Goal: Check status: Check status

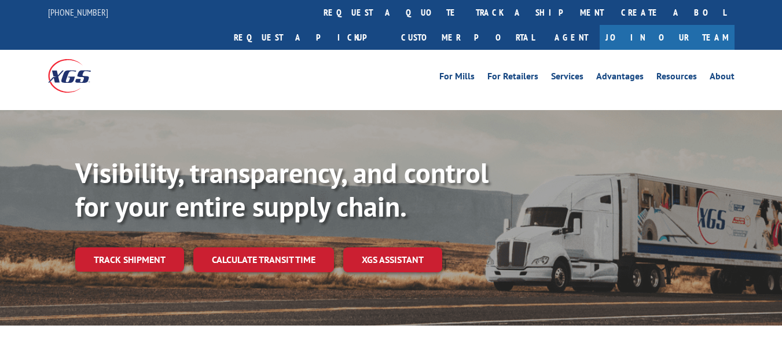
scroll to position [23, 0]
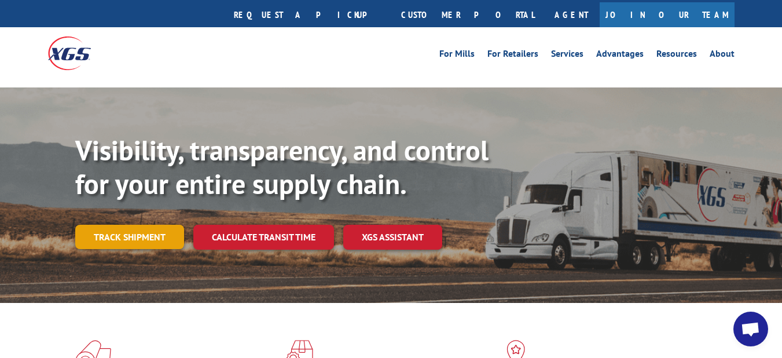
click at [153, 225] on link "Track shipment" at bounding box center [129, 237] width 109 height 24
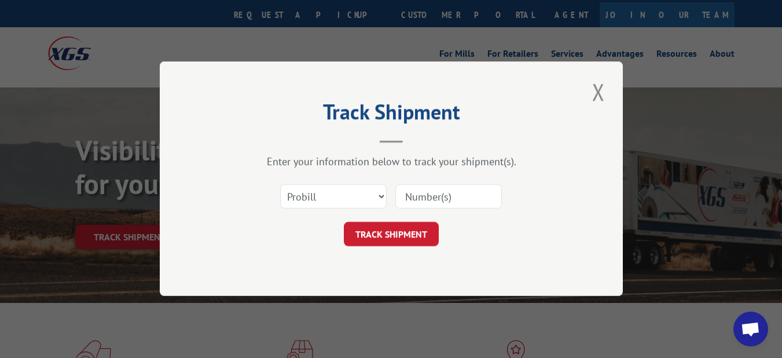
click at [425, 200] on input at bounding box center [448, 197] width 107 height 24
paste input "17105443"
type input "17105443"
click at [387, 227] on button "TRACK SHIPMENT" at bounding box center [391, 234] width 95 height 24
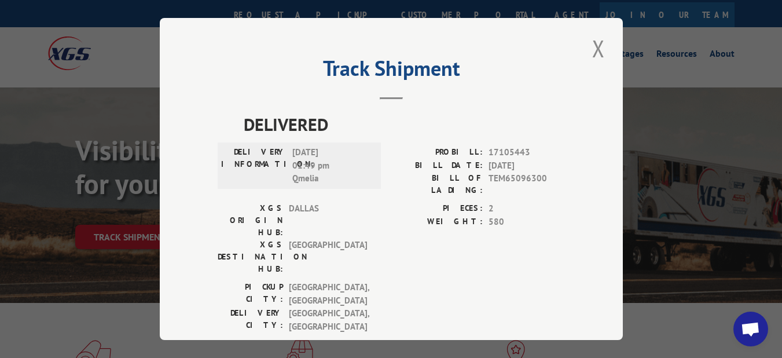
click at [505, 174] on span "TEM65096300" at bounding box center [527, 184] width 76 height 24
copy span "TEM65096300"
click at [595, 46] on button "Close modal" at bounding box center [599, 48] width 20 height 32
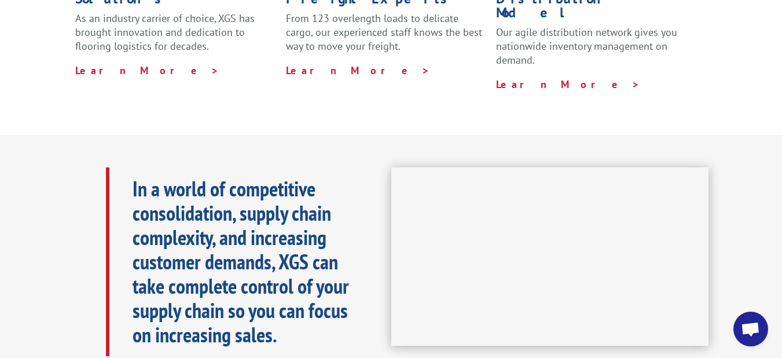
scroll to position [0, 0]
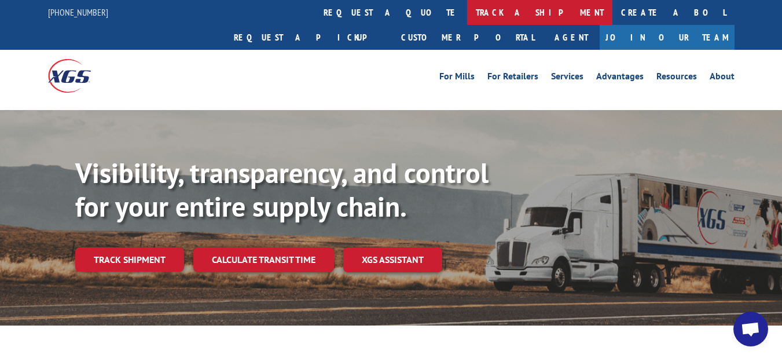
click at [467, 13] on link "track a shipment" at bounding box center [539, 12] width 145 height 25
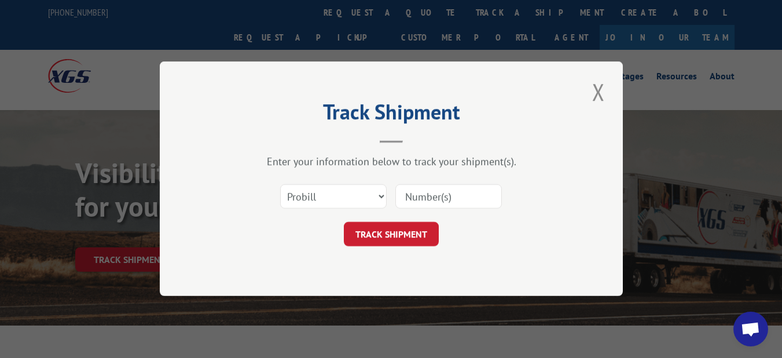
click at [455, 187] on input at bounding box center [448, 197] width 107 height 24
click at [569, 211] on div "Track Shipment Enter your information below to track your shipment(s). Select c…" at bounding box center [391, 178] width 463 height 234
click at [424, 190] on input at bounding box center [448, 197] width 107 height 24
paste input "17105443"
type input "17105443"
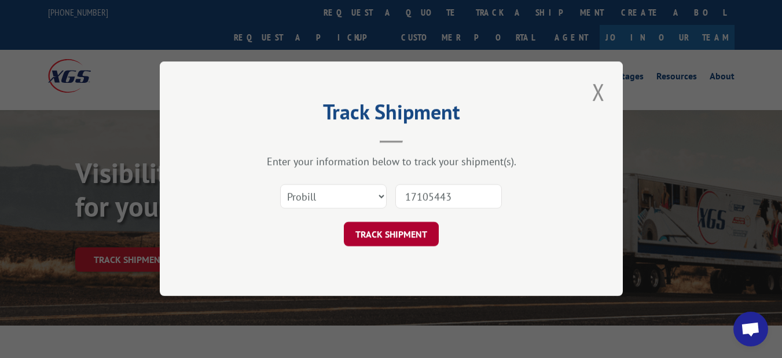
click at [403, 229] on button "TRACK SHIPMENT" at bounding box center [391, 234] width 95 height 24
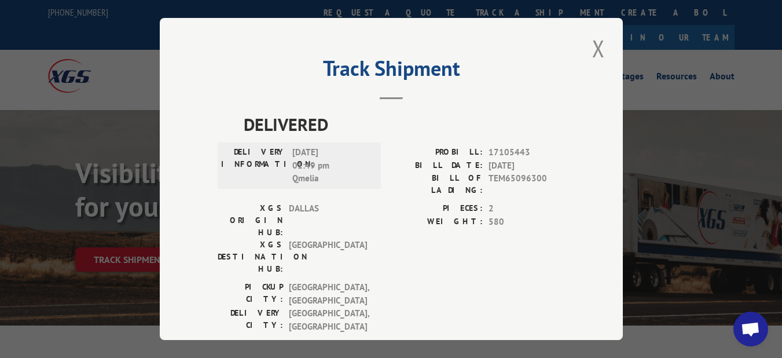
click at [511, 299] on div "Track Shipment DELIVERED DELIVERY INFORMATION: [DATE] 01:49 pm Qmelia PROBILL: …" at bounding box center [391, 179] width 463 height 322
click at [594, 50] on button "Close modal" at bounding box center [599, 48] width 20 height 32
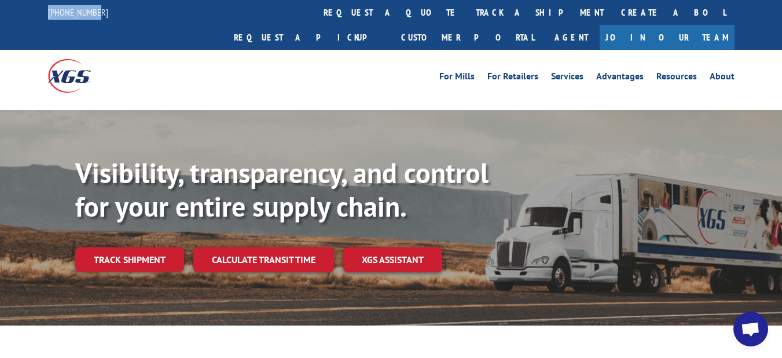
drag, startPoint x: 96, startPoint y: 10, endPoint x: 43, endPoint y: 16, distance: 53.5
click at [43, 16] on div "[PHONE_NUMBER] request a quote track a shipment Create a BOL Request a pickup C…" at bounding box center [391, 25] width 782 height 50
copy link "[PHONE_NUMBER]"
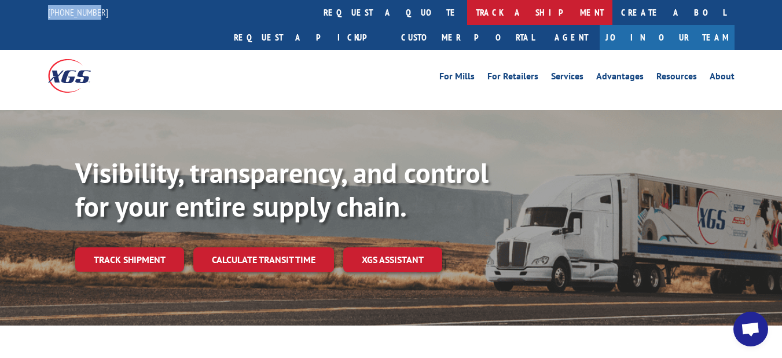
click at [467, 17] on link "track a shipment" at bounding box center [539, 12] width 145 height 25
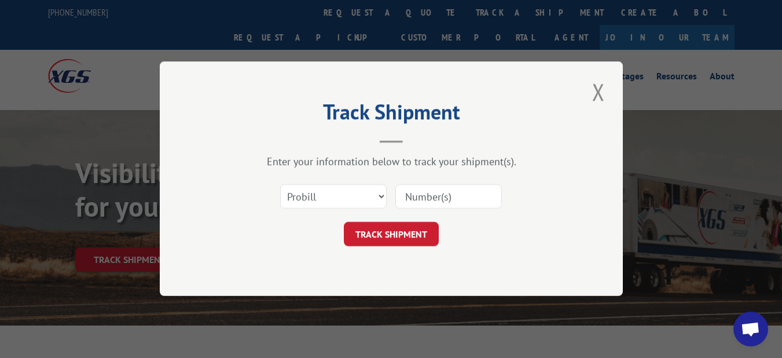
click at [430, 195] on input at bounding box center [448, 197] width 107 height 24
paste input "17105443"
type input "17105443"
click at [413, 231] on button "TRACK SHIPMENT" at bounding box center [391, 234] width 95 height 24
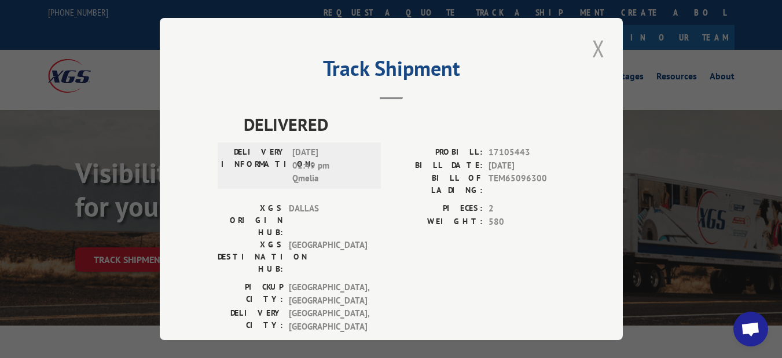
click at [592, 43] on button "Close modal" at bounding box center [599, 48] width 20 height 32
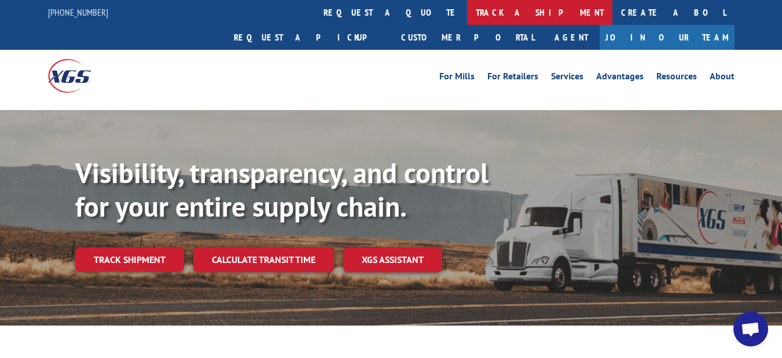
click at [467, 11] on link "track a shipment" at bounding box center [539, 12] width 145 height 25
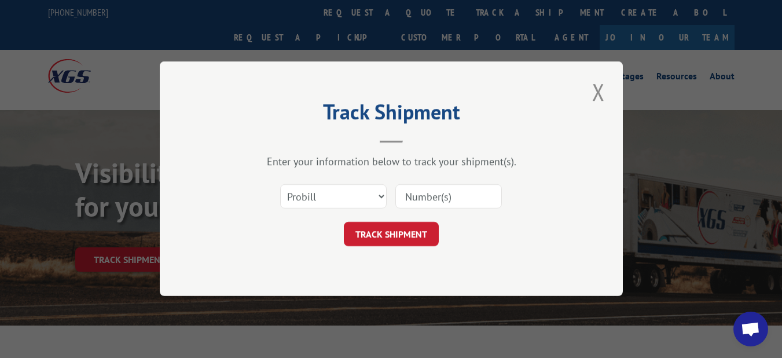
click at [437, 194] on input at bounding box center [448, 197] width 107 height 24
paste input "17105443"
type input "17105443"
click at [432, 233] on button "TRACK SHIPMENT" at bounding box center [391, 234] width 95 height 24
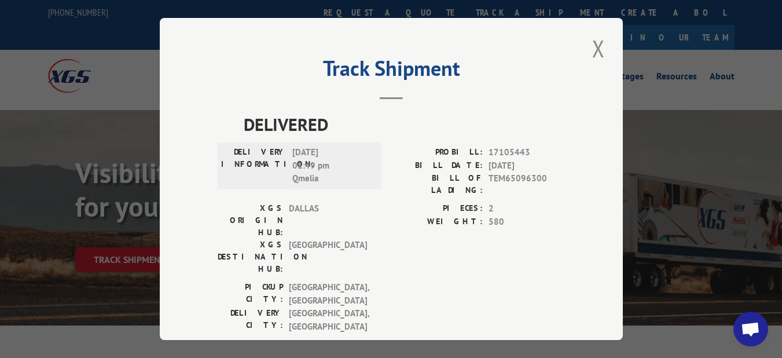
click at [551, 328] on div "Track Shipment DELIVERED DELIVERY INFORMATION: [DATE] 01:49 pm Qmelia PROBILL: …" at bounding box center [391, 179] width 463 height 322
click at [500, 177] on span "TEM65096300" at bounding box center [527, 184] width 76 height 24
copy span "TEM65096300"
click at [593, 45] on button "Close modal" at bounding box center [599, 48] width 20 height 32
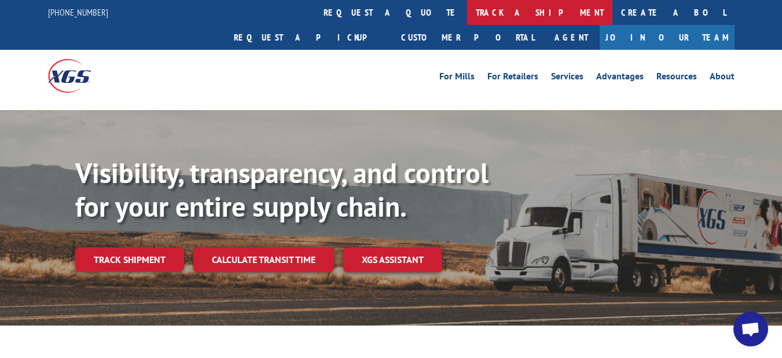
click at [467, 13] on link "track a shipment" at bounding box center [539, 12] width 145 height 25
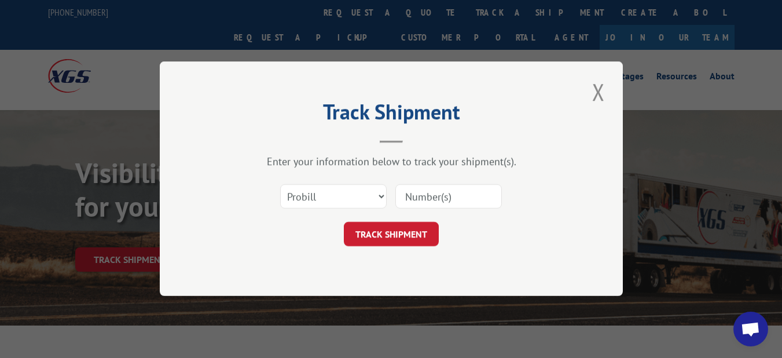
click at [444, 191] on input at bounding box center [448, 197] width 107 height 24
click at [606, 94] on button "Close modal" at bounding box center [599, 92] width 20 height 32
